Goal: Entertainment & Leisure: Consume media (video, audio)

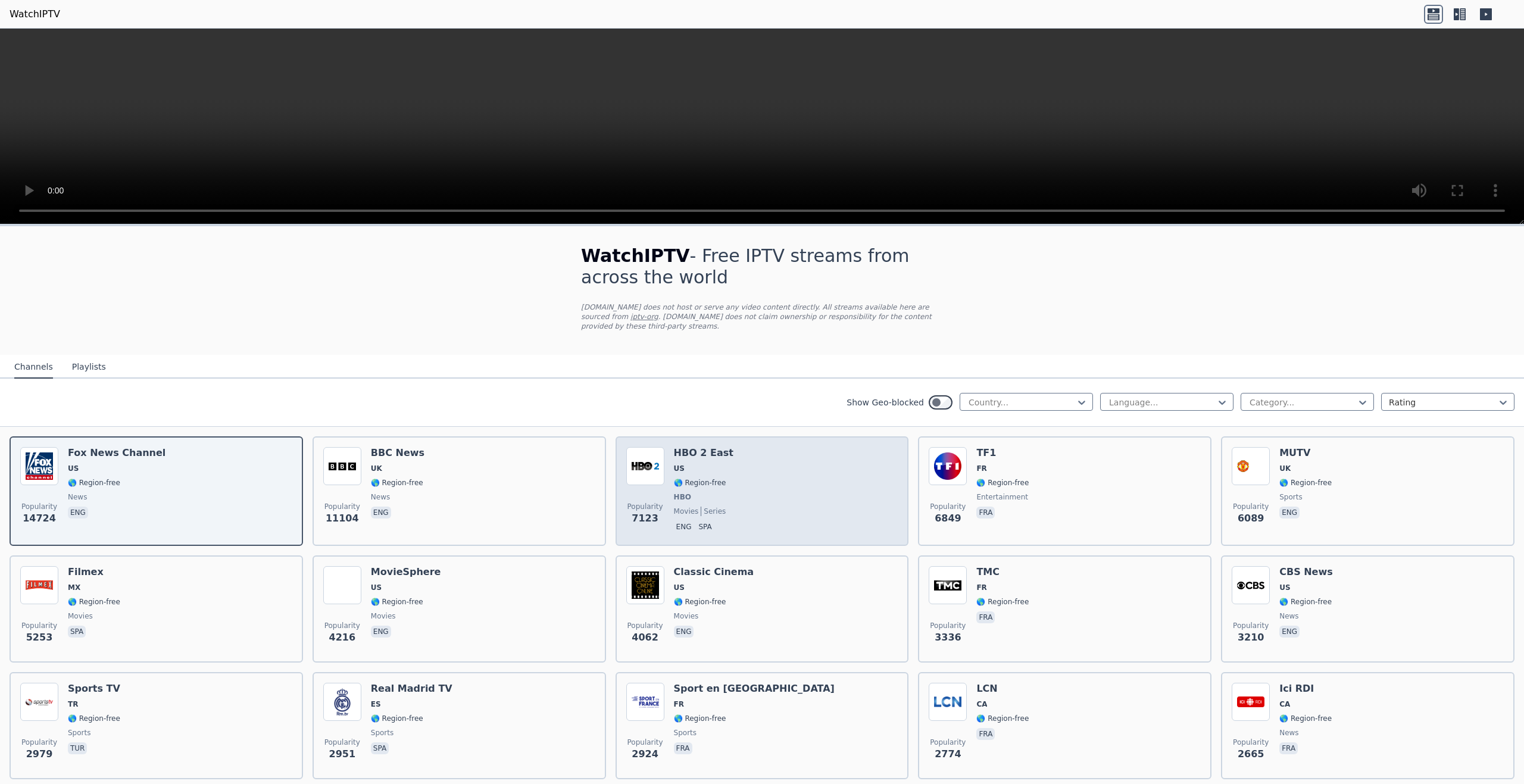
click at [681, 506] on span "movies" at bounding box center [686, 511] width 25 height 10
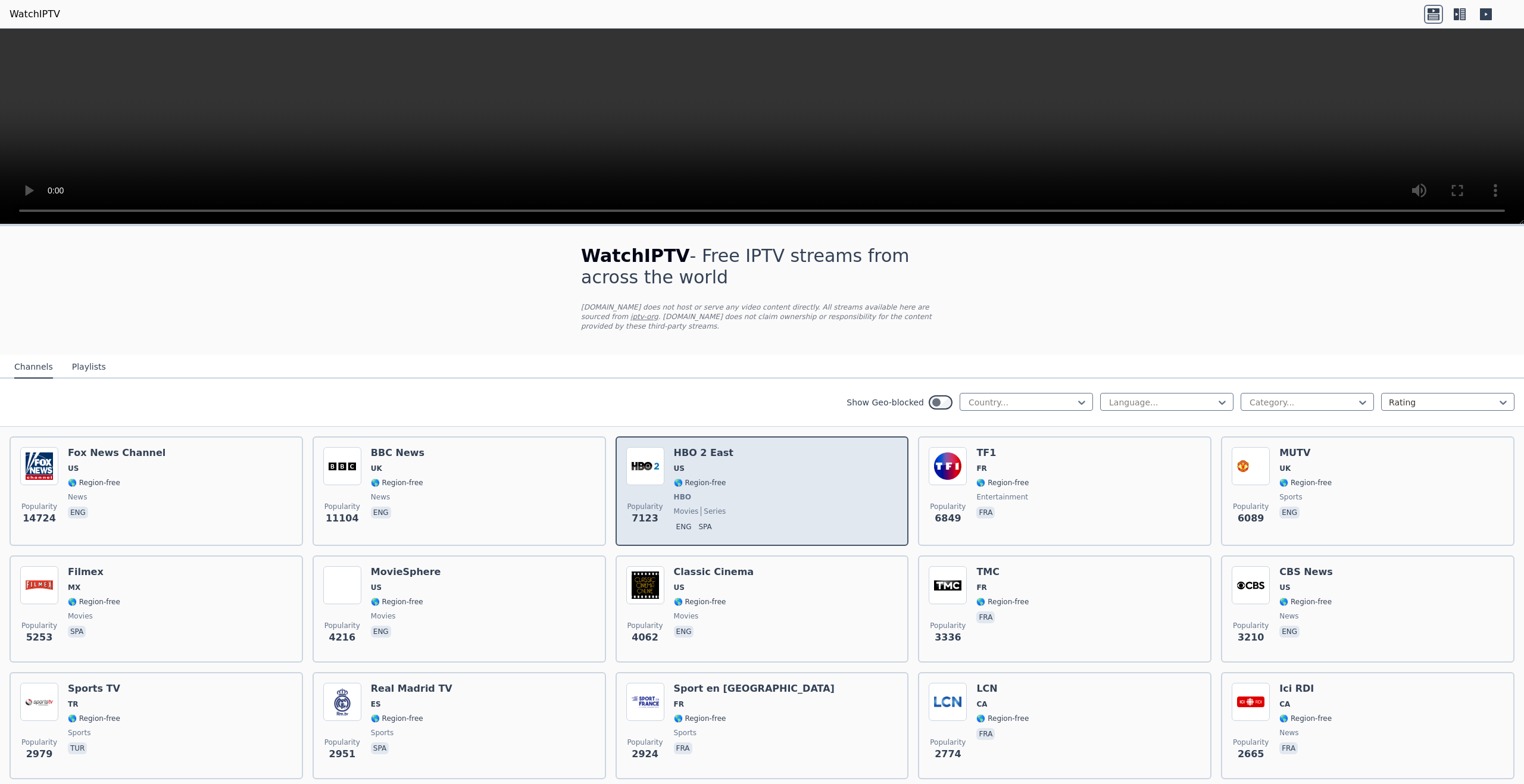
drag, startPoint x: 677, startPoint y: 494, endPoint x: 666, endPoint y: 499, distance: 12.1
click at [666, 499] on div "Popularity 7123 HBO 2 East US 🌎 Region-free HBO movies series eng spa" at bounding box center [762, 491] width 272 height 88
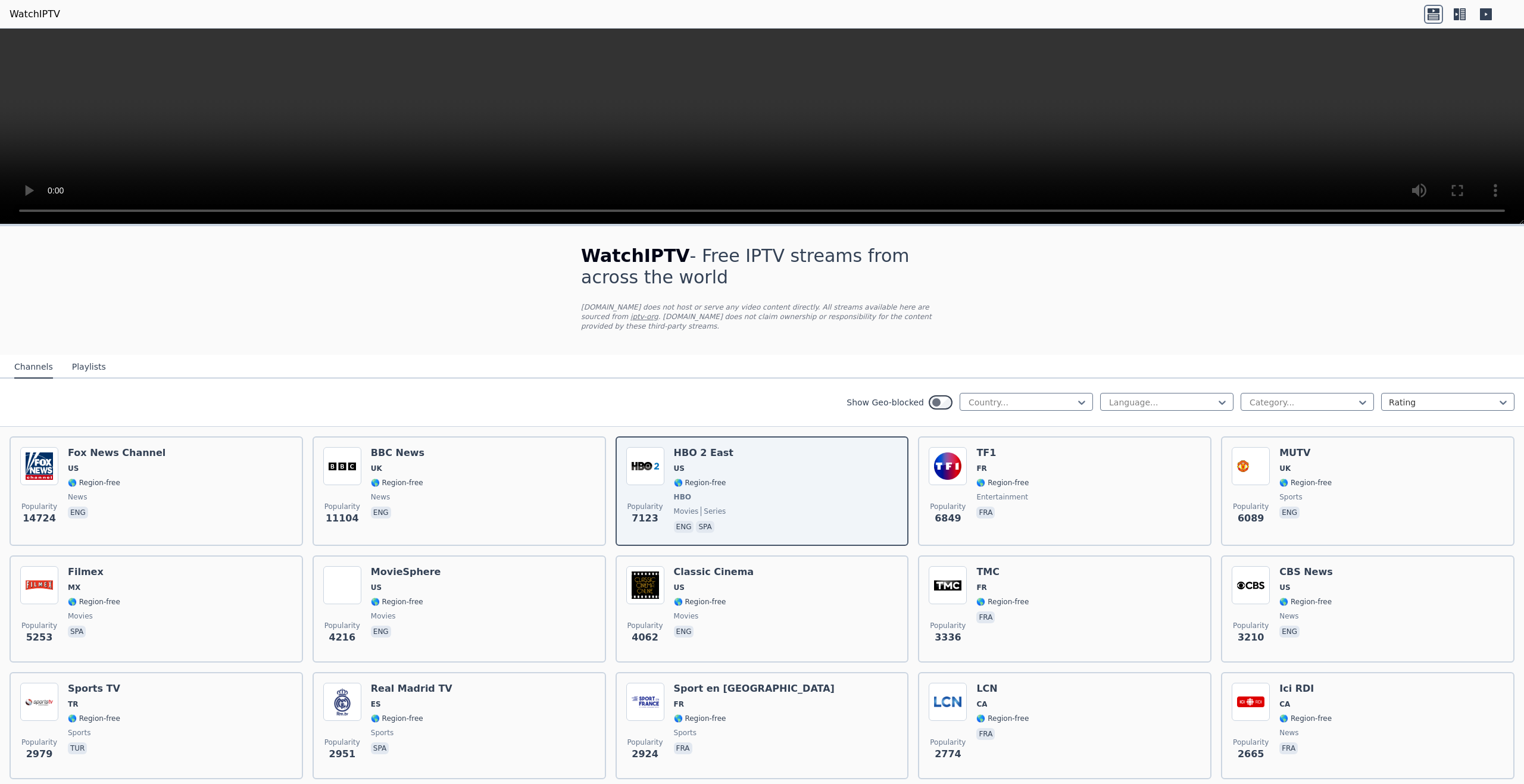
click at [1461, 16] on icon at bounding box center [1462, 15] width 6 height 12
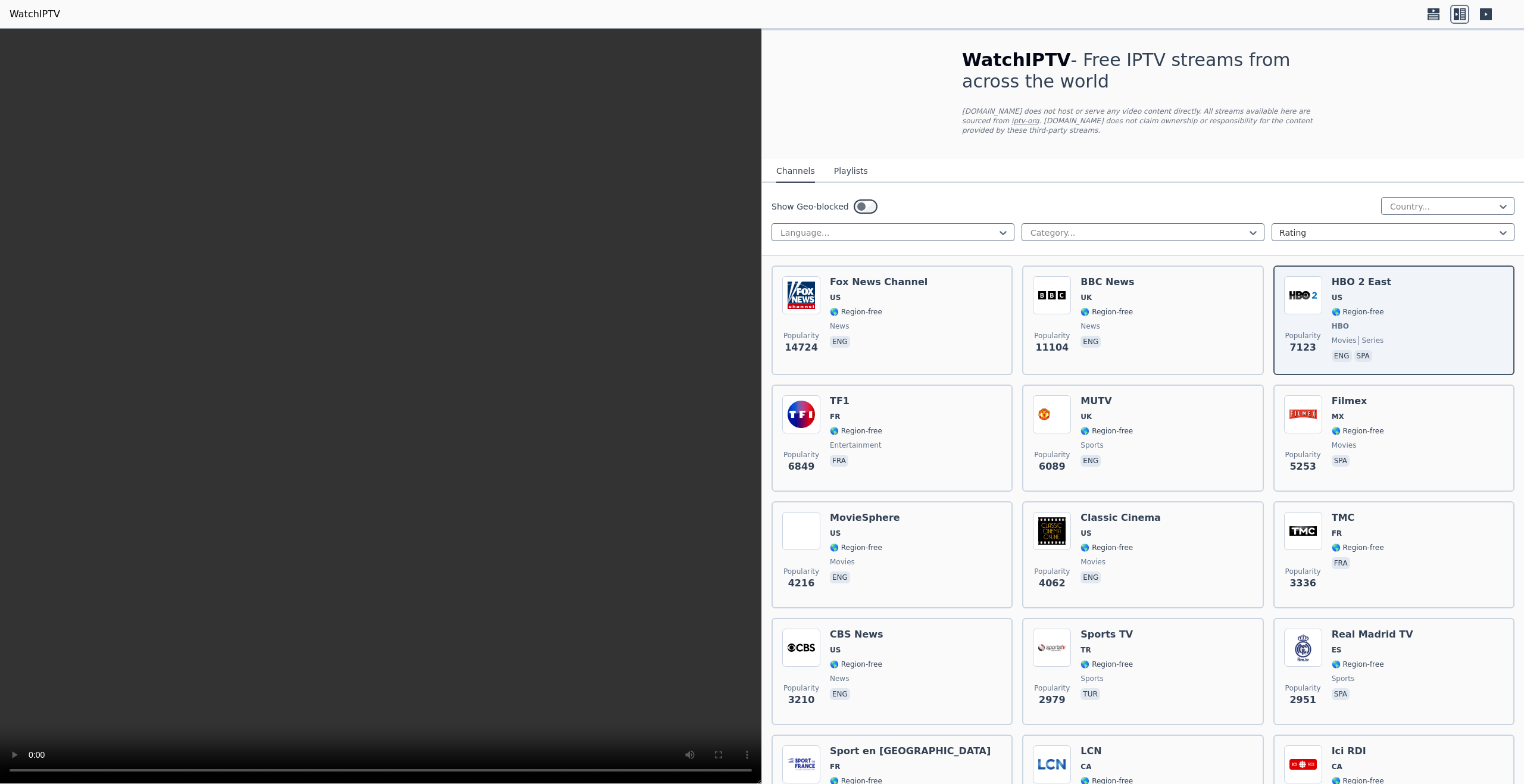
click at [1486, 16] on icon at bounding box center [1486, 15] width 12 height 12
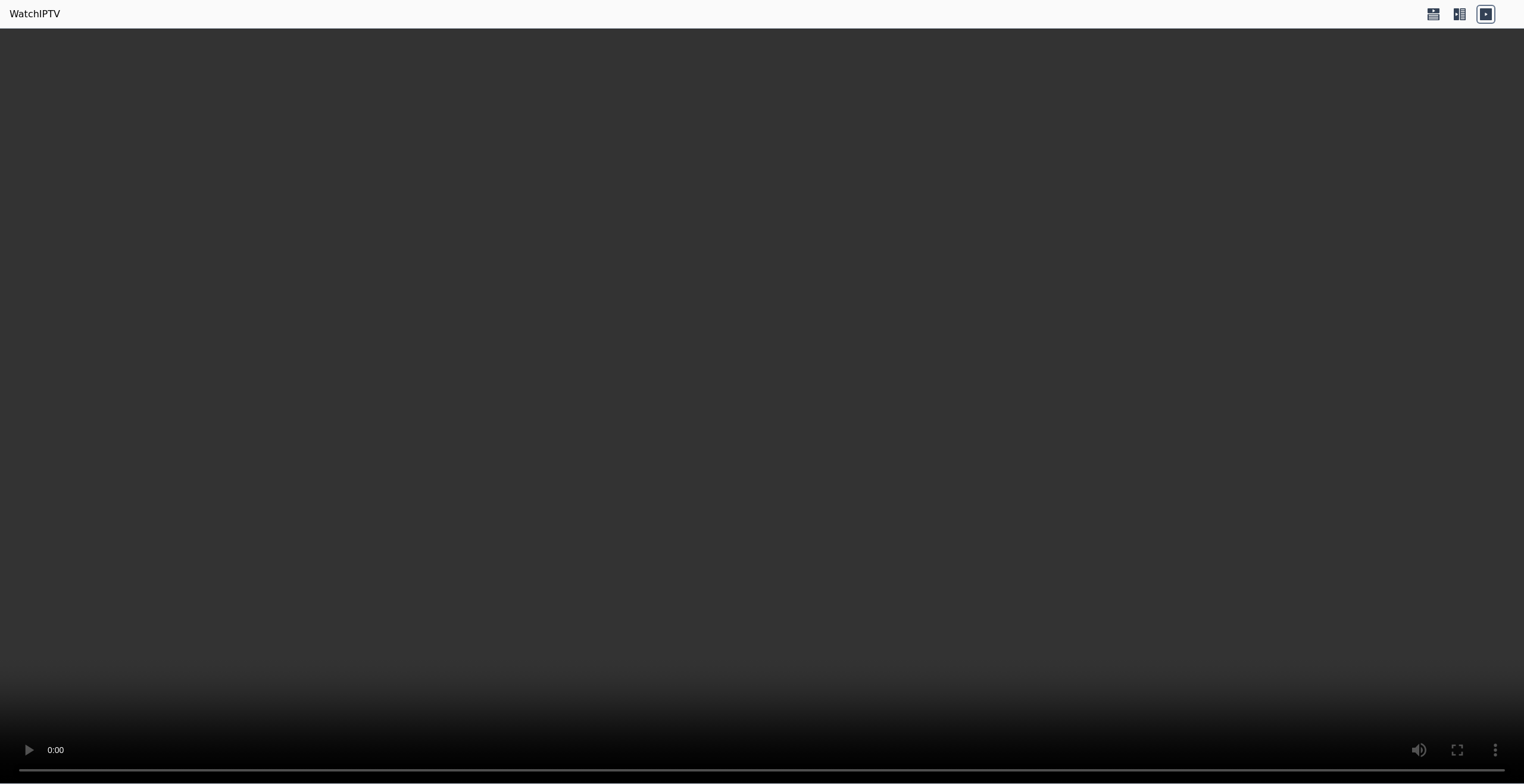
click at [1459, 15] on icon at bounding box center [1458, 14] width 19 height 19
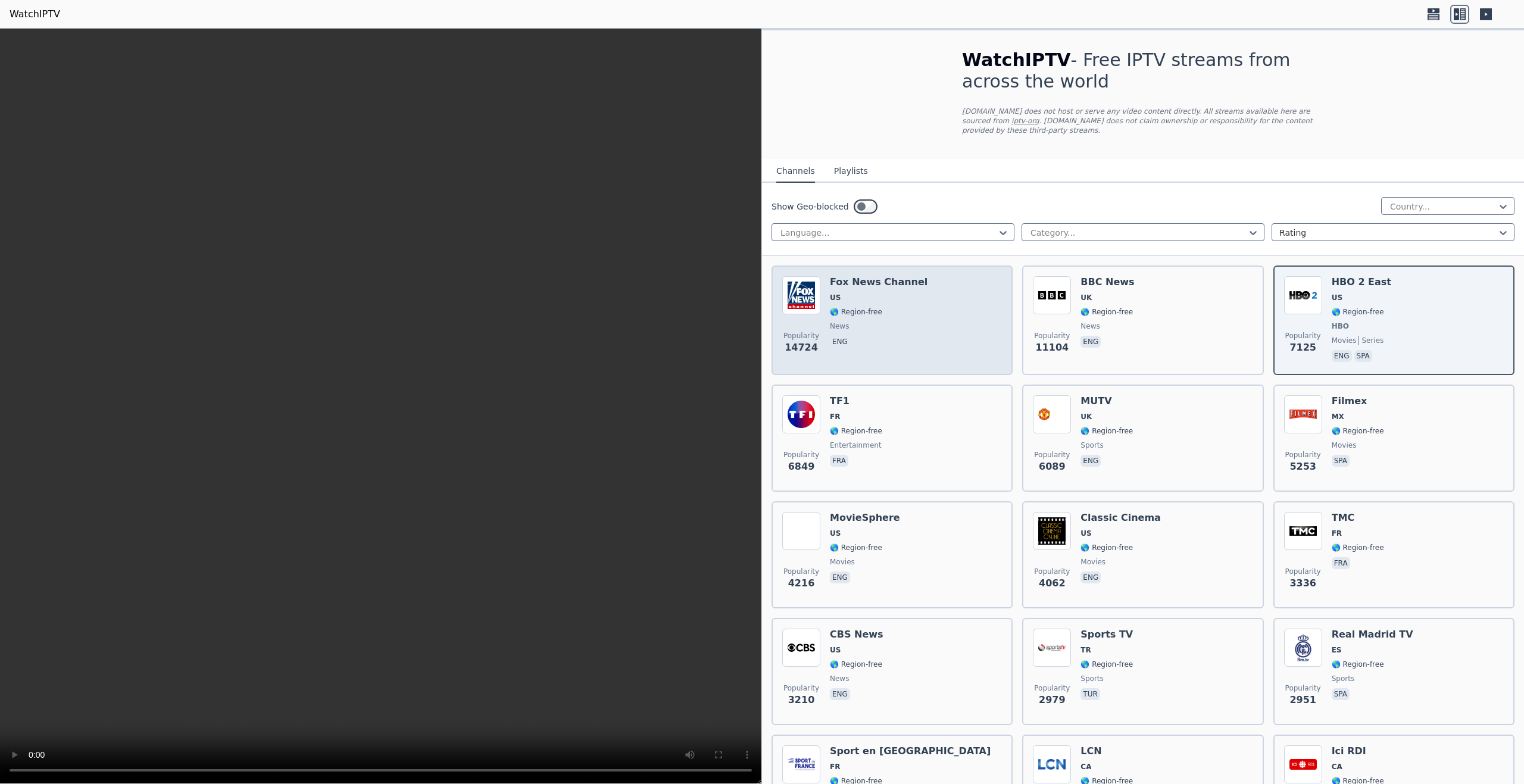
click at [867, 358] on div "Popularity 14724 [PERSON_NAME] US 🌎 Region-free news eng" at bounding box center [892, 320] width 241 height 110
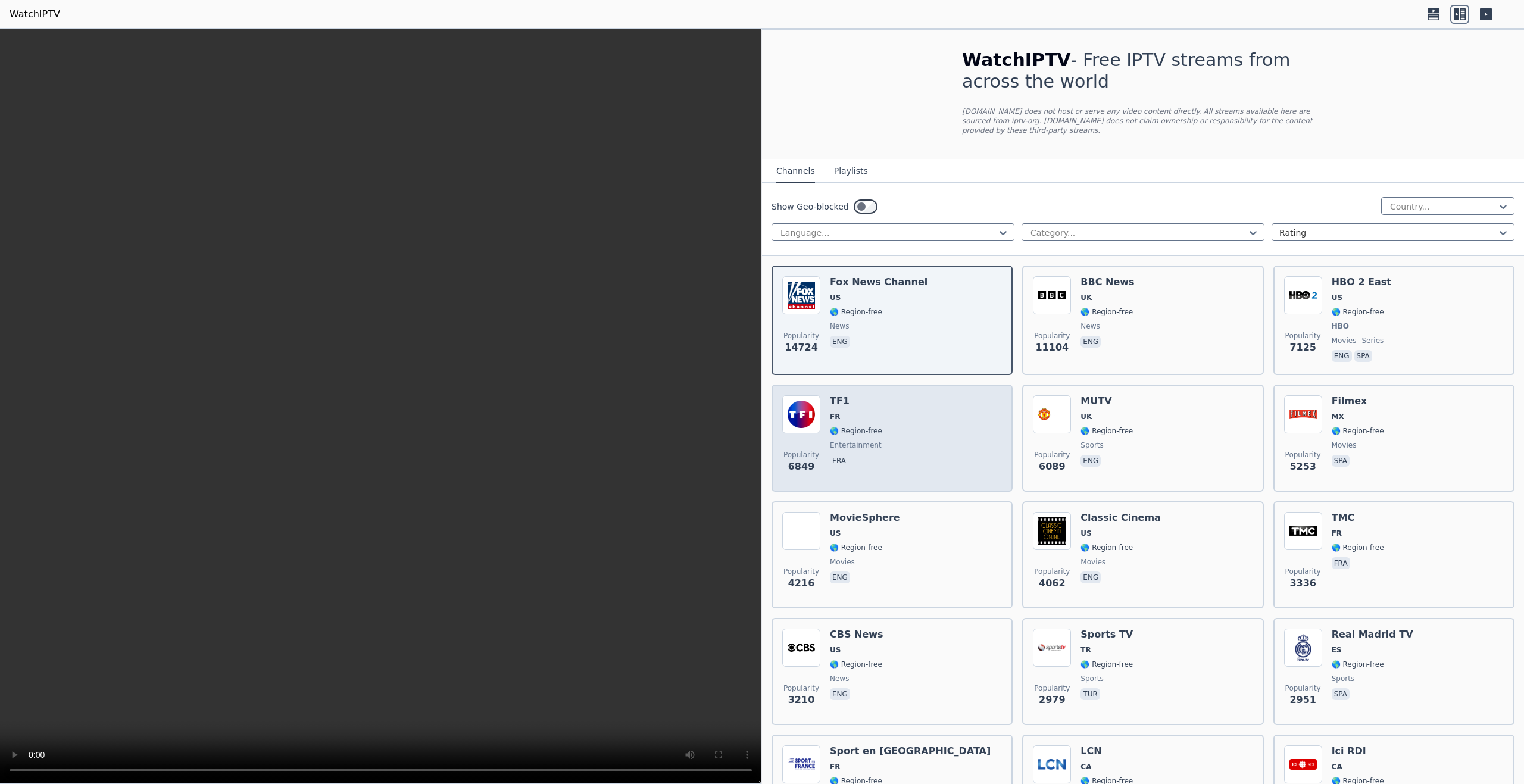
click at [930, 439] on div "Popularity 6849 TF1 FR 🌎 Region-free entertainment fra" at bounding box center [892, 438] width 219 height 86
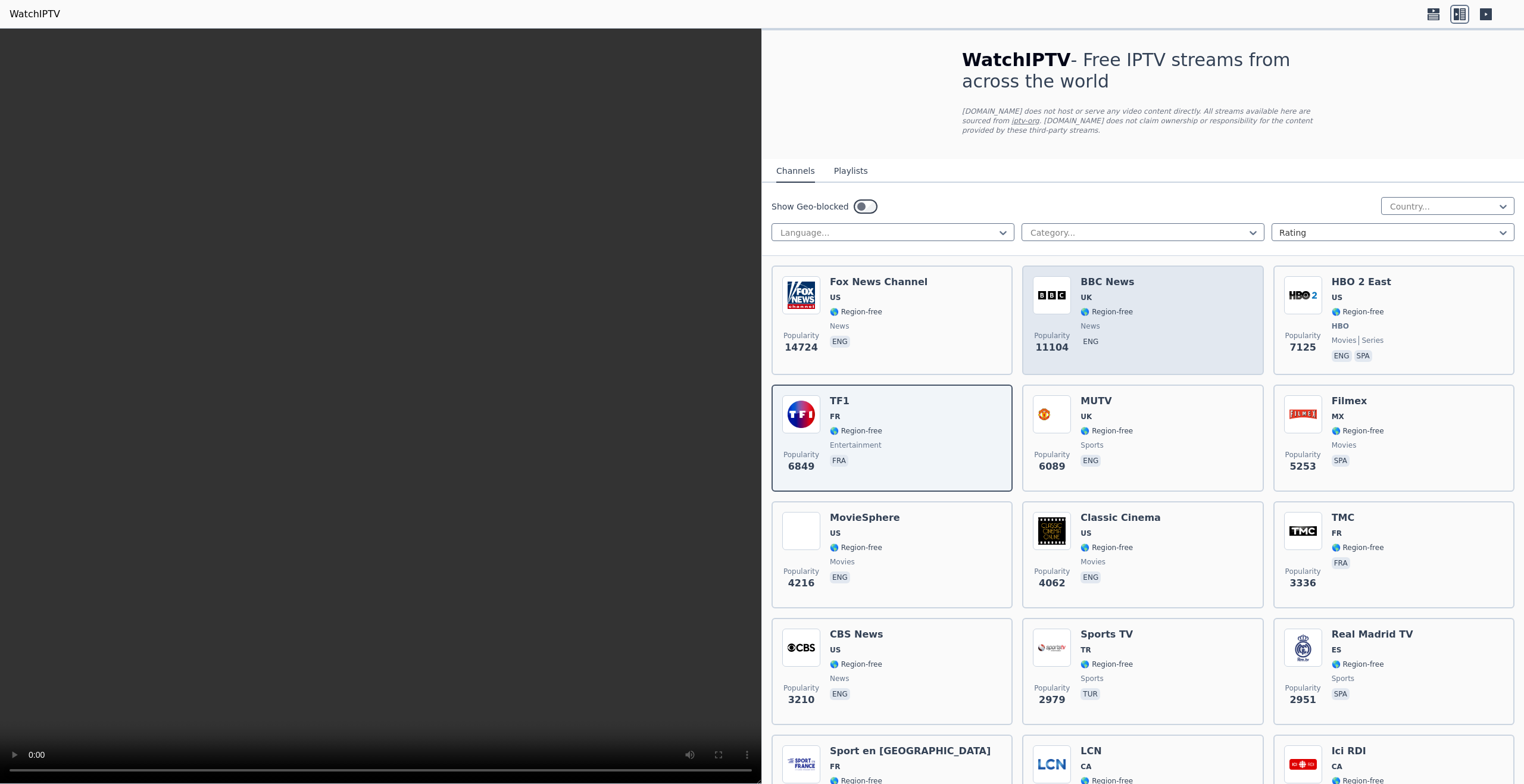
click at [1143, 307] on div "Popularity 11104 BBC News UK 🌎 Region-free news eng" at bounding box center [1142, 320] width 219 height 88
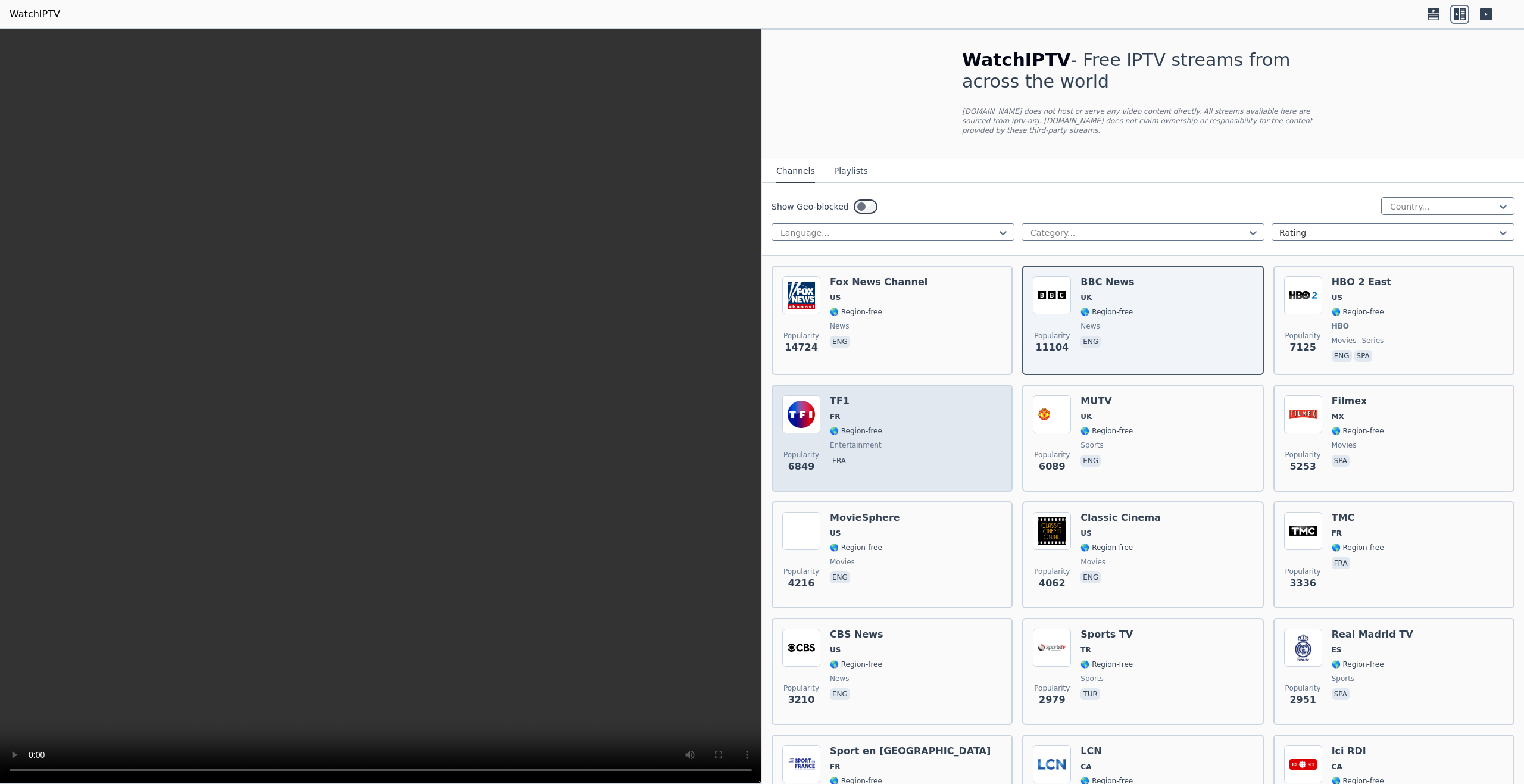
click at [968, 418] on div "Popularity 6849 TF1 FR 🌎 Region-free entertainment fra" at bounding box center [892, 438] width 219 height 86
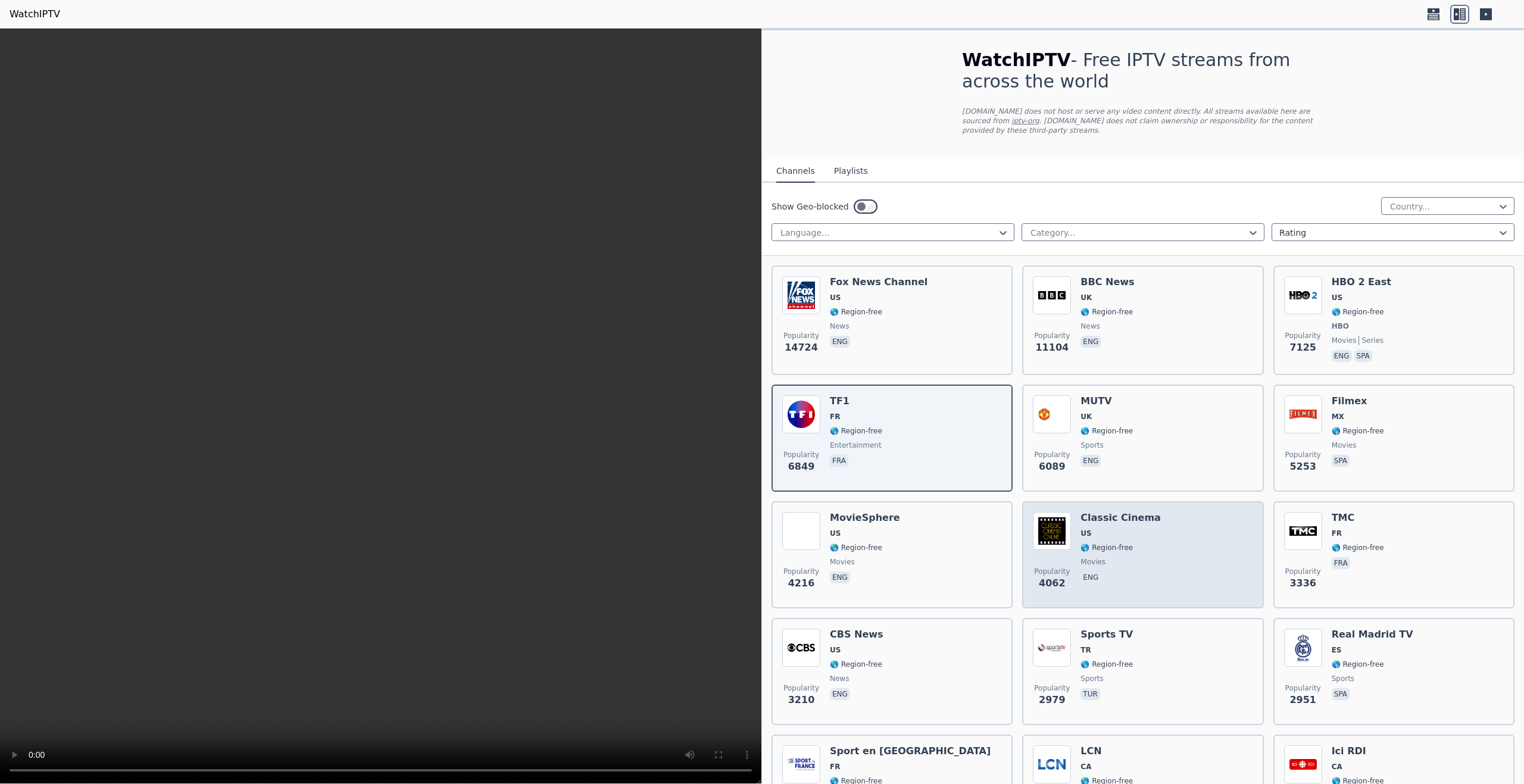
click at [1178, 573] on div "Popularity 4062 Classic Cinema US 🌎 Region-free movies eng" at bounding box center [1142, 555] width 219 height 86
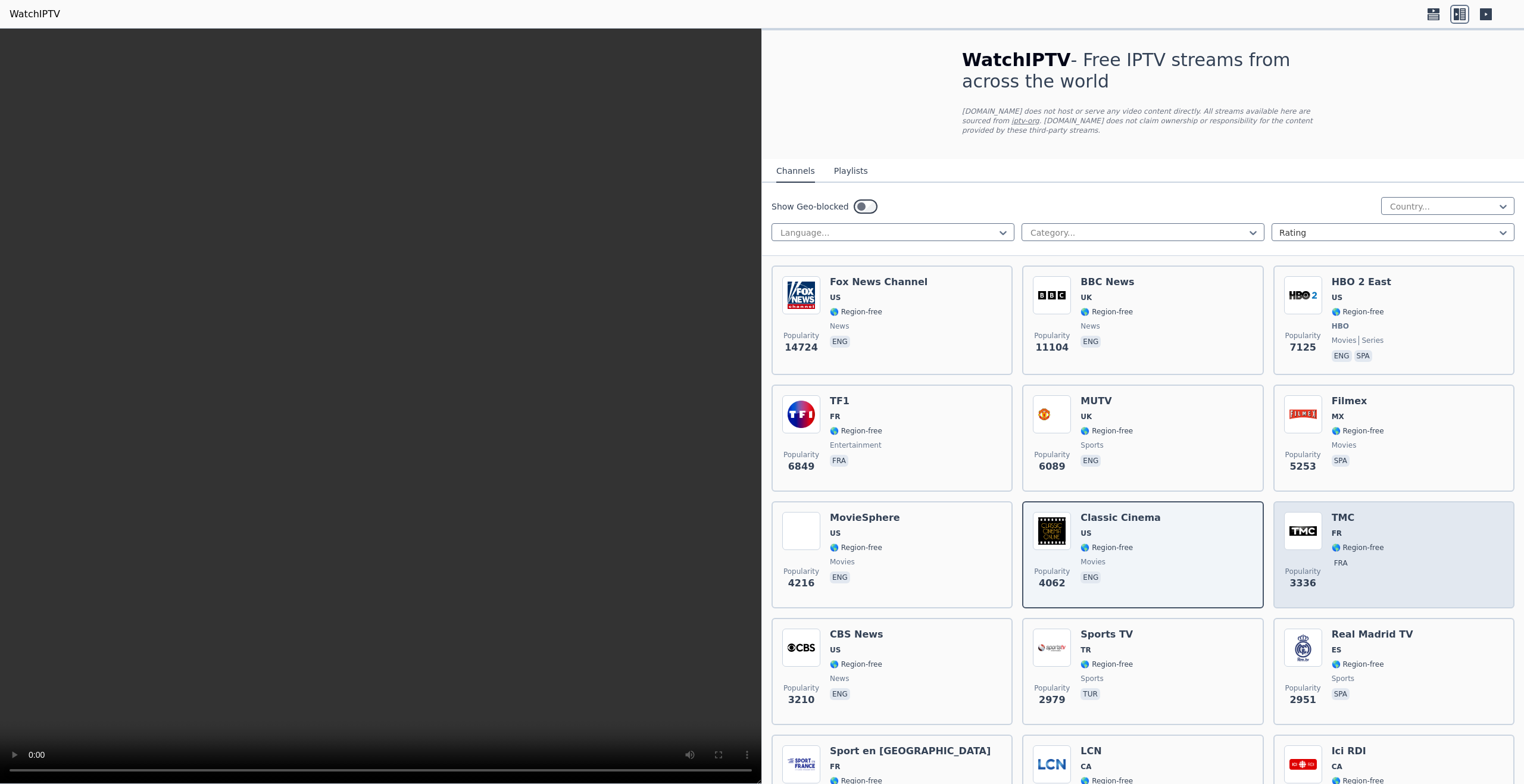
click at [1411, 563] on div "Popularity 3336 TMC FR 🌎 Region-free fra" at bounding box center [1394, 555] width 219 height 86
